Goal: Information Seeking & Learning: Learn about a topic

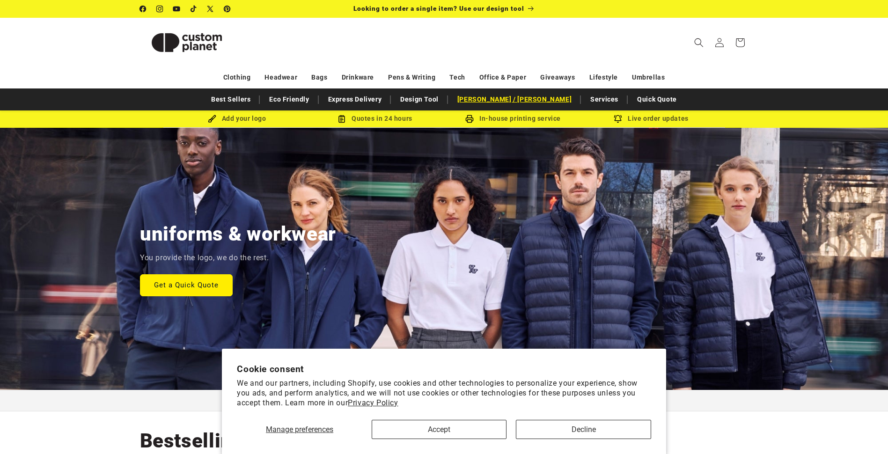
click at [508, 96] on link "[PERSON_NAME]anl[PERSON_NAME]" at bounding box center [514, 99] width 124 height 16
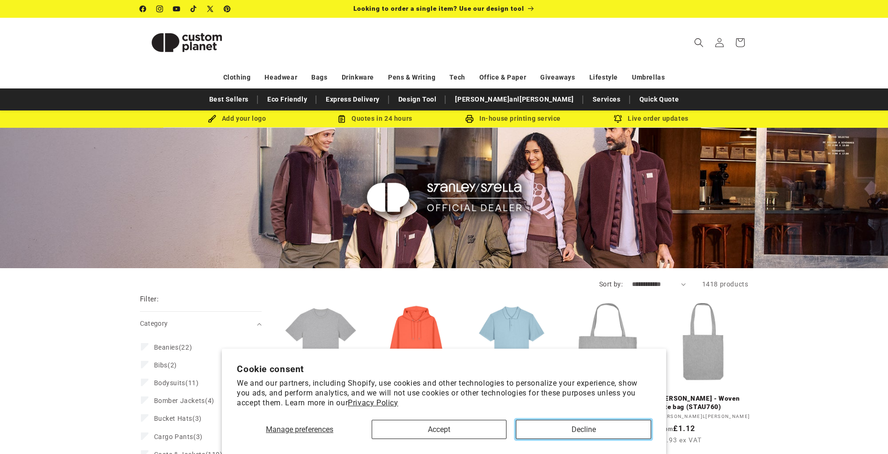
click at [591, 431] on button "Decline" at bounding box center [583, 429] width 135 height 19
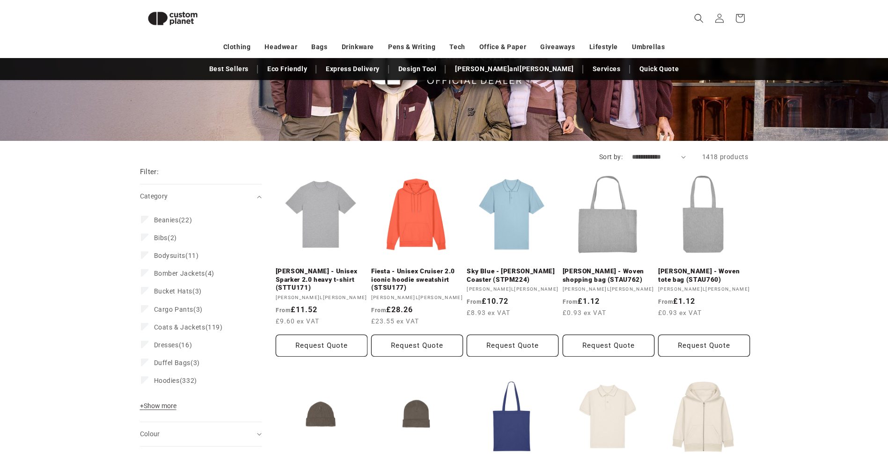
scroll to position [139, 0]
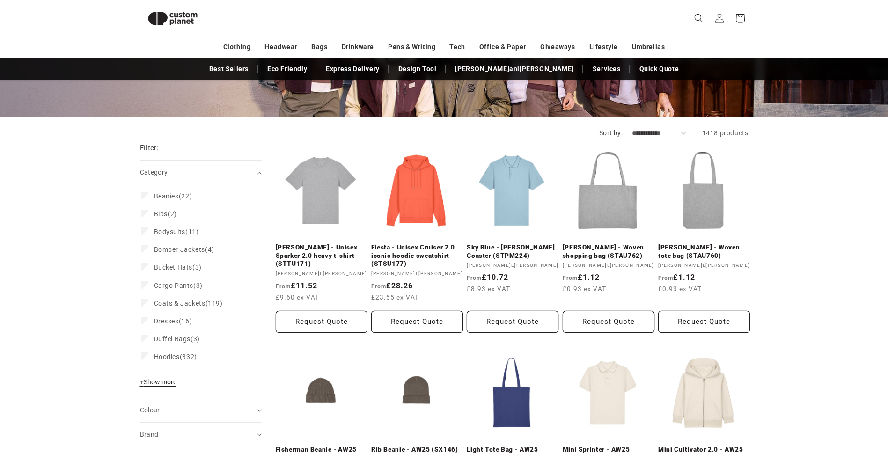
click at [167, 382] on span "+ Show more" at bounding box center [158, 381] width 36 height 7
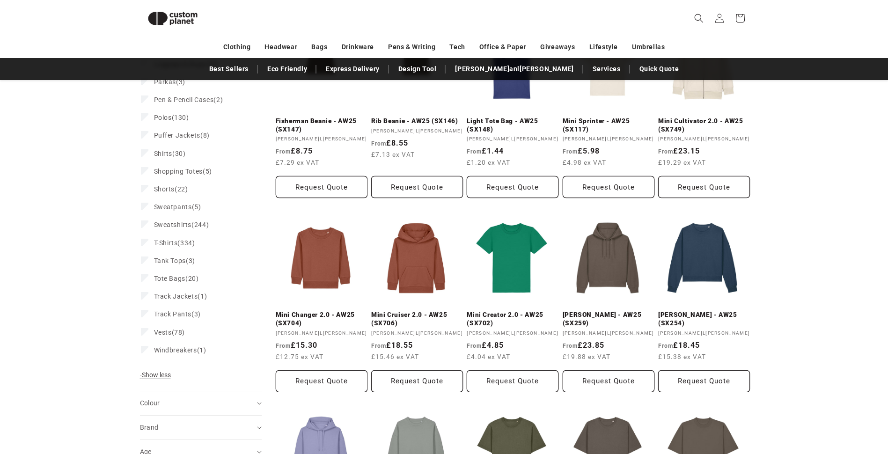
scroll to position [483, 0]
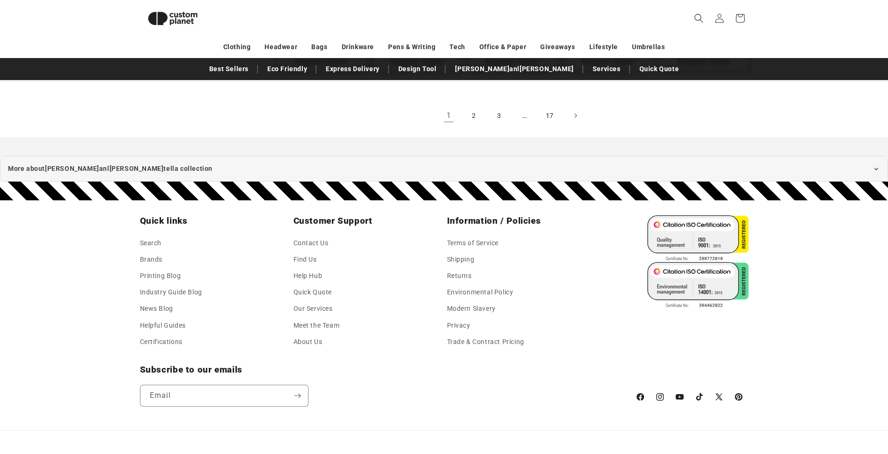
scroll to position [1001, 0]
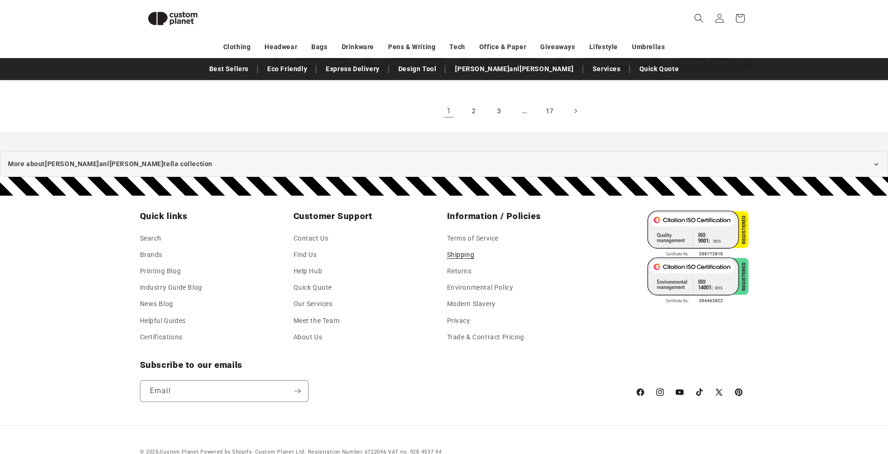
click at [464, 250] on link "Shipping" at bounding box center [461, 255] width 28 height 16
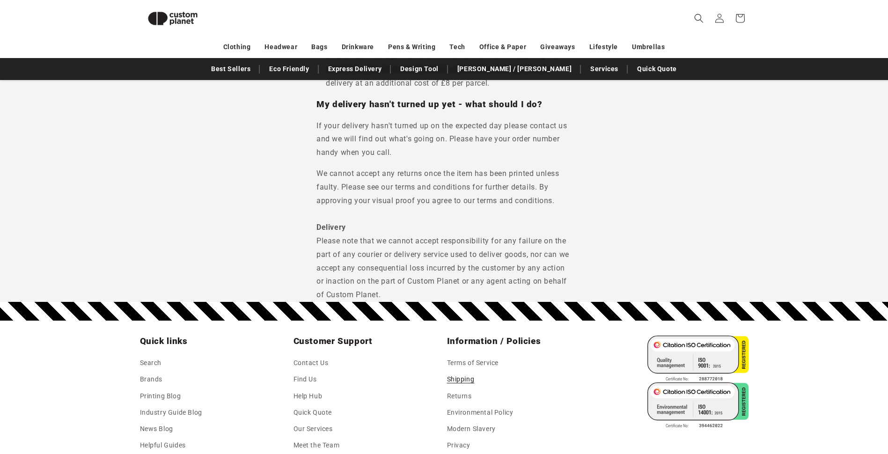
scroll to position [977, 0]
